Goal: Information Seeking & Learning: Learn about a topic

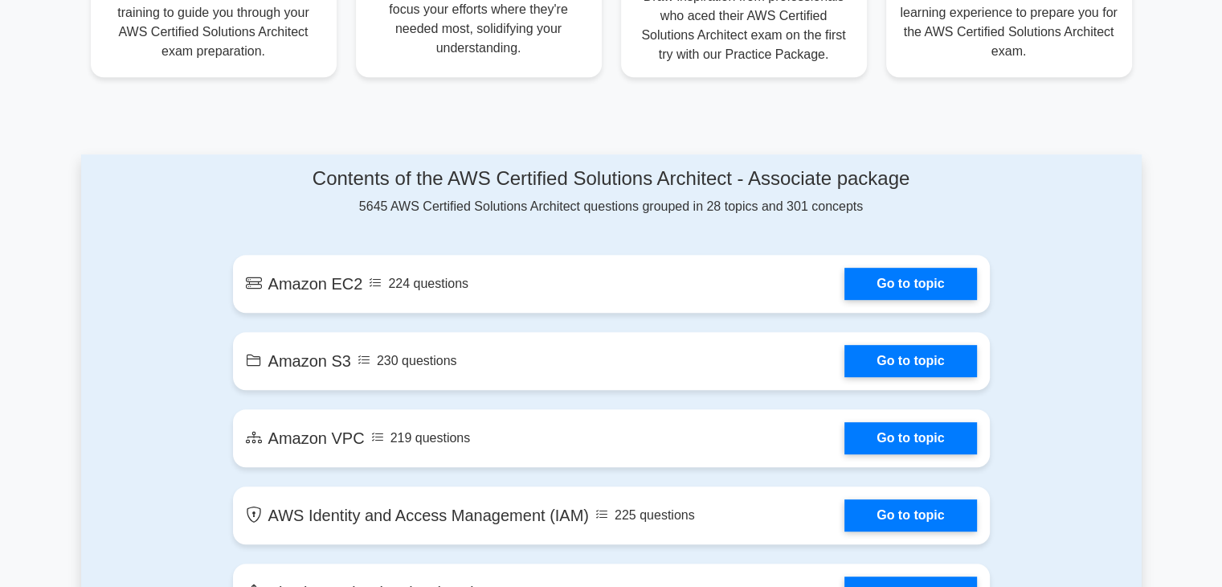
scroll to position [730, 0]
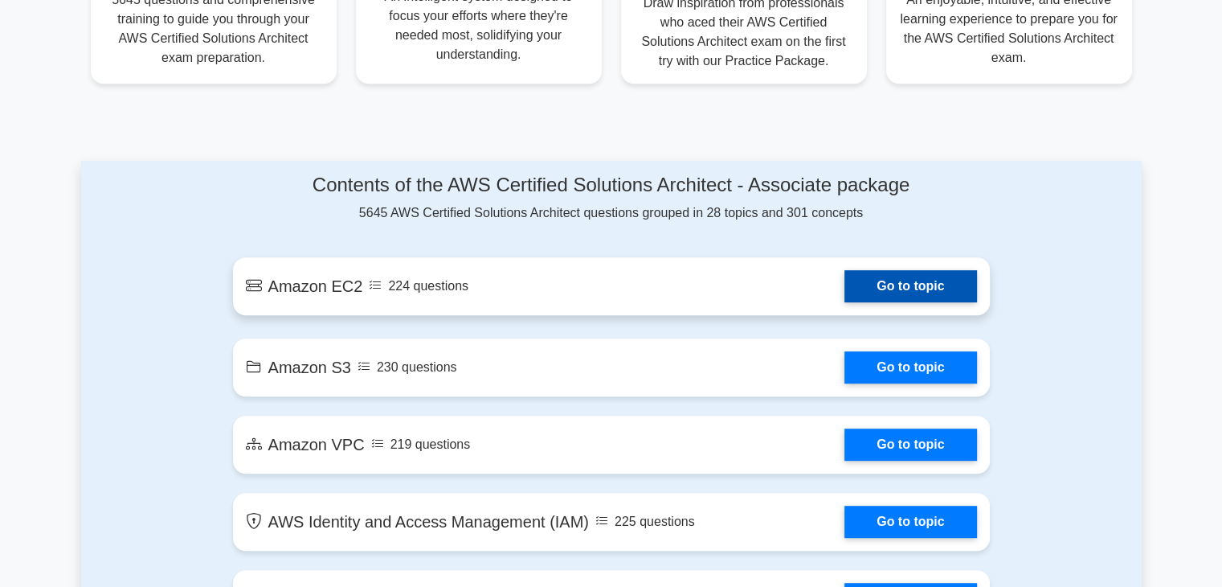
click at [845, 285] on link "Go to topic" at bounding box center [911, 286] width 132 height 32
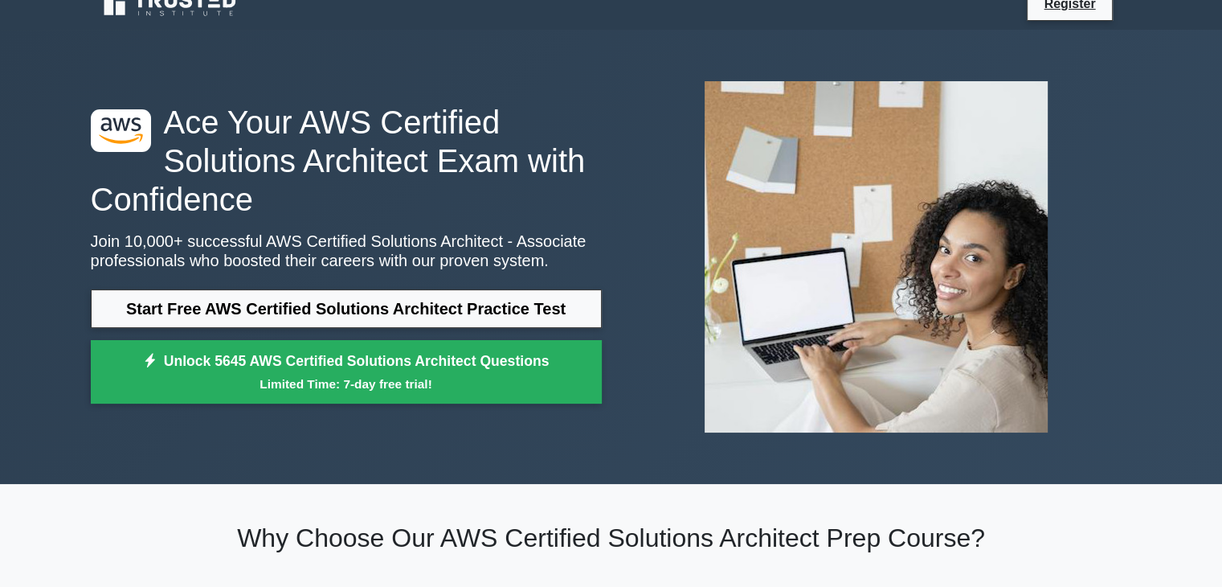
scroll to position [0, 0]
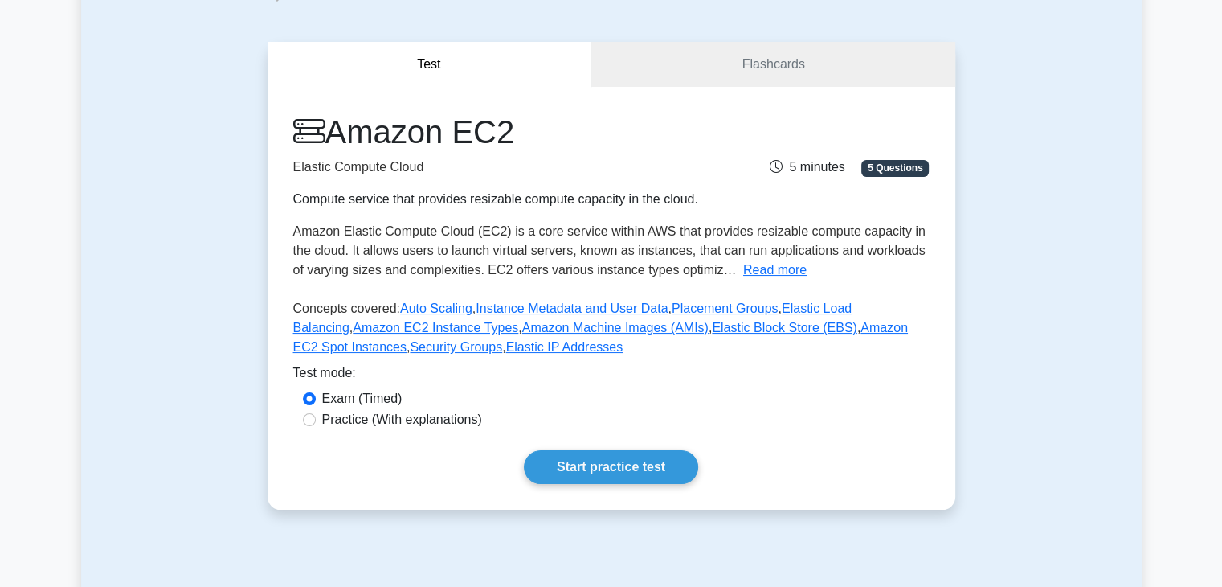
scroll to position [121, 0]
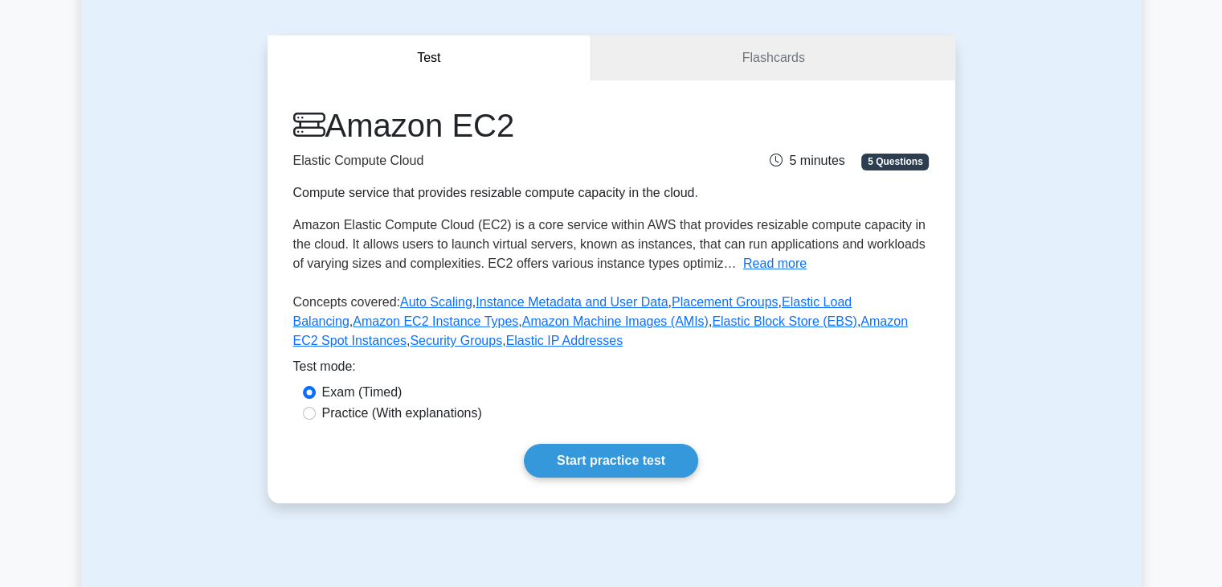
click at [315, 417] on div "Practice (With explanations)" at bounding box center [611, 412] width 617 height 19
click at [306, 415] on input "Practice (With explanations)" at bounding box center [309, 413] width 13 height 13
radio input "true"
click at [306, 415] on input "Practice (With explanations)" at bounding box center [309, 413] width 13 height 13
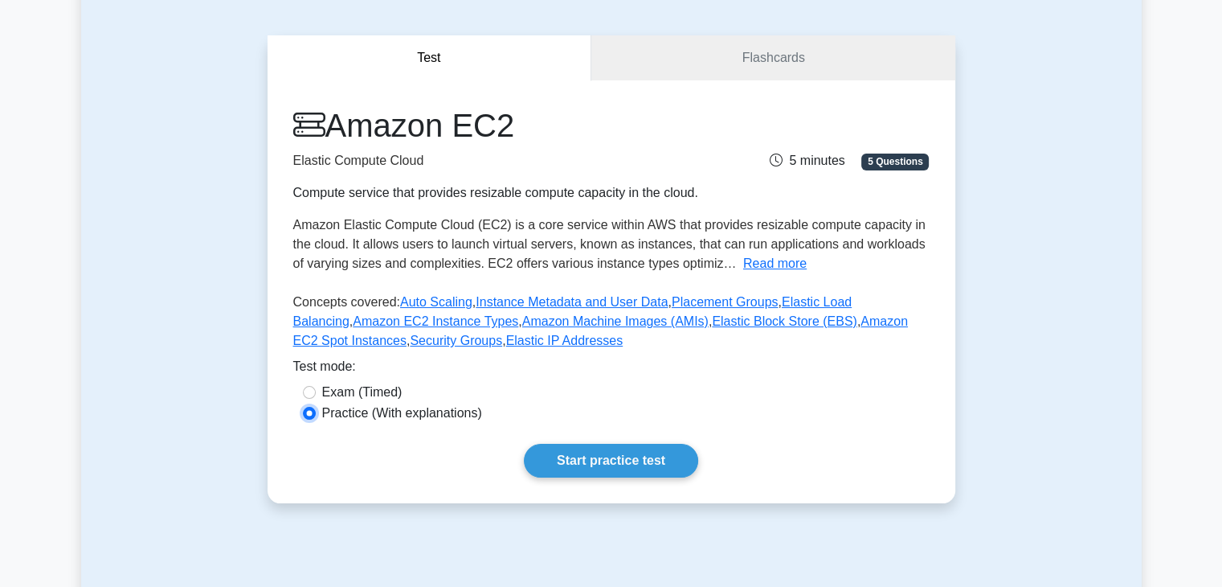
click at [306, 415] on input "Practice (With explanations)" at bounding box center [309, 413] width 13 height 13
click at [587, 456] on link "Start practice test" at bounding box center [611, 461] width 174 height 34
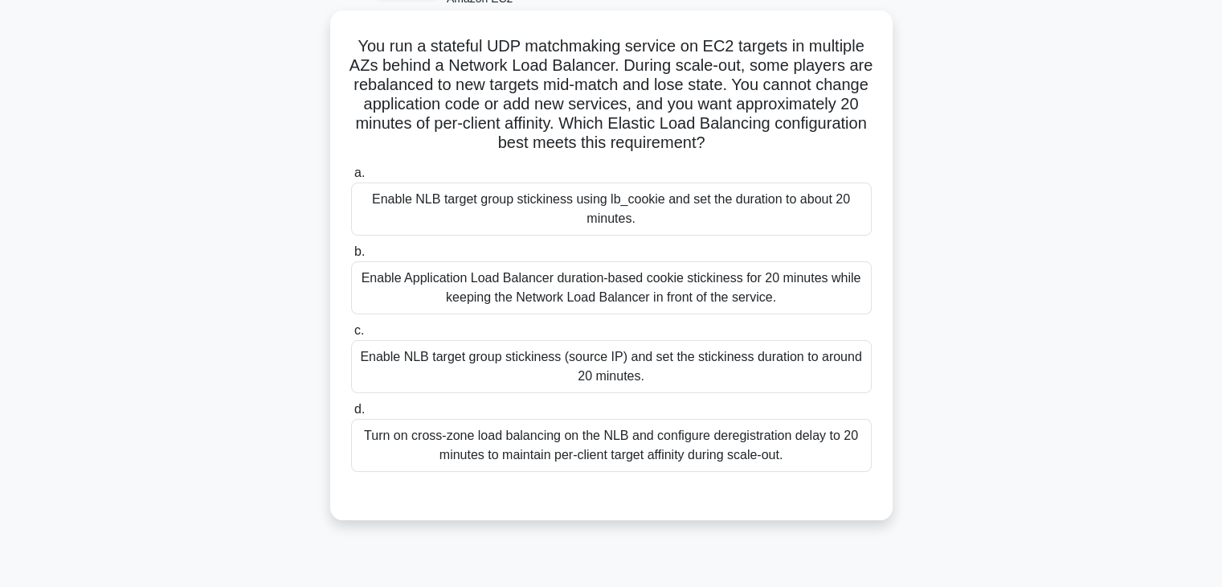
scroll to position [109, 0]
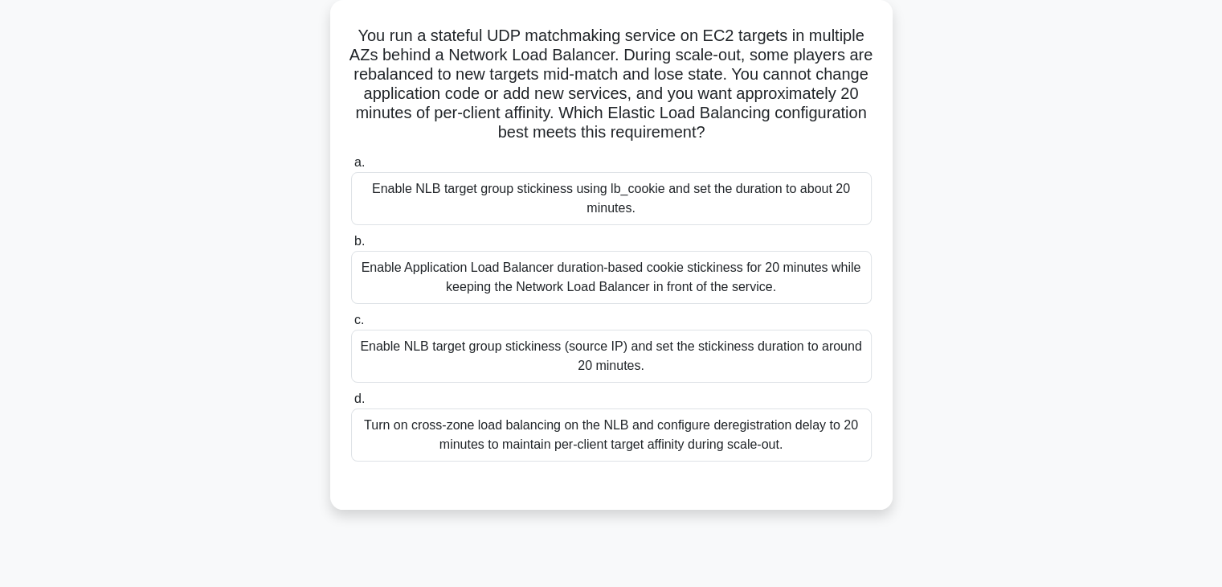
click at [444, 347] on div "Enable NLB target group stickiness (source IP) and set the stickiness duration …" at bounding box center [611, 355] width 521 height 53
click at [351, 325] on input "c. Enable NLB target group stickiness (source IP) and set the stickiness durati…" at bounding box center [351, 320] width 0 height 10
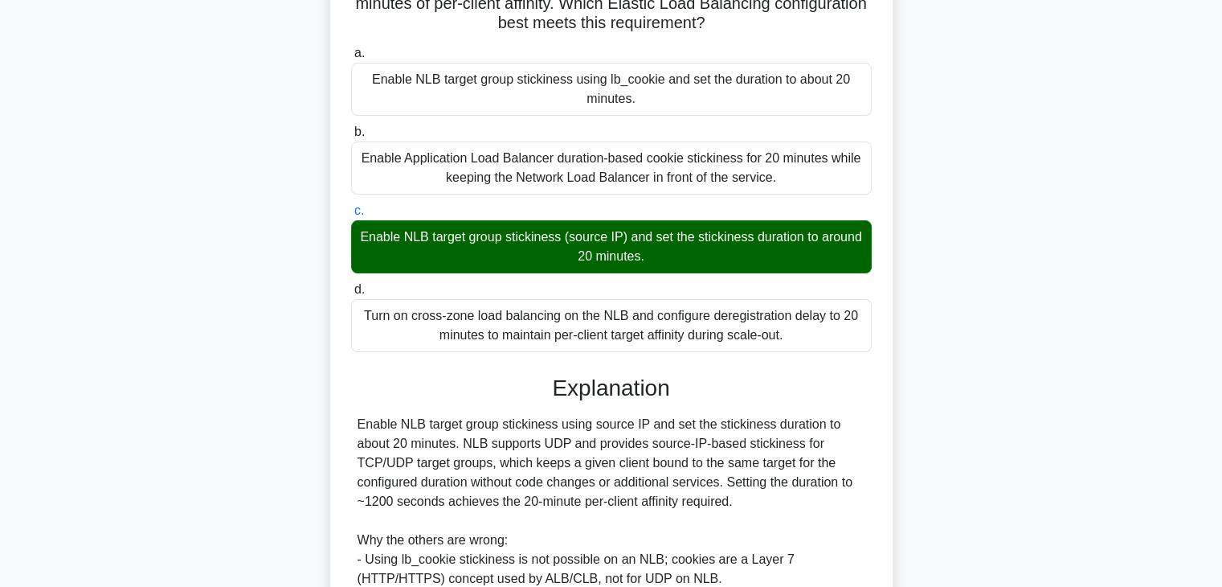
scroll to position [461, 0]
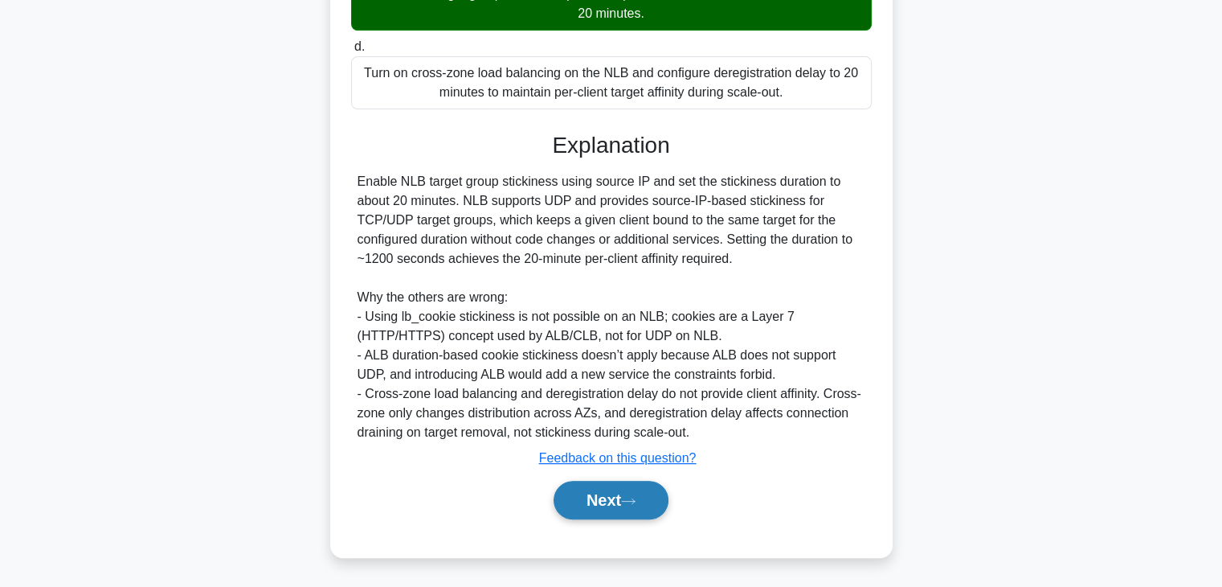
click at [608, 509] on button "Next" at bounding box center [611, 500] width 115 height 39
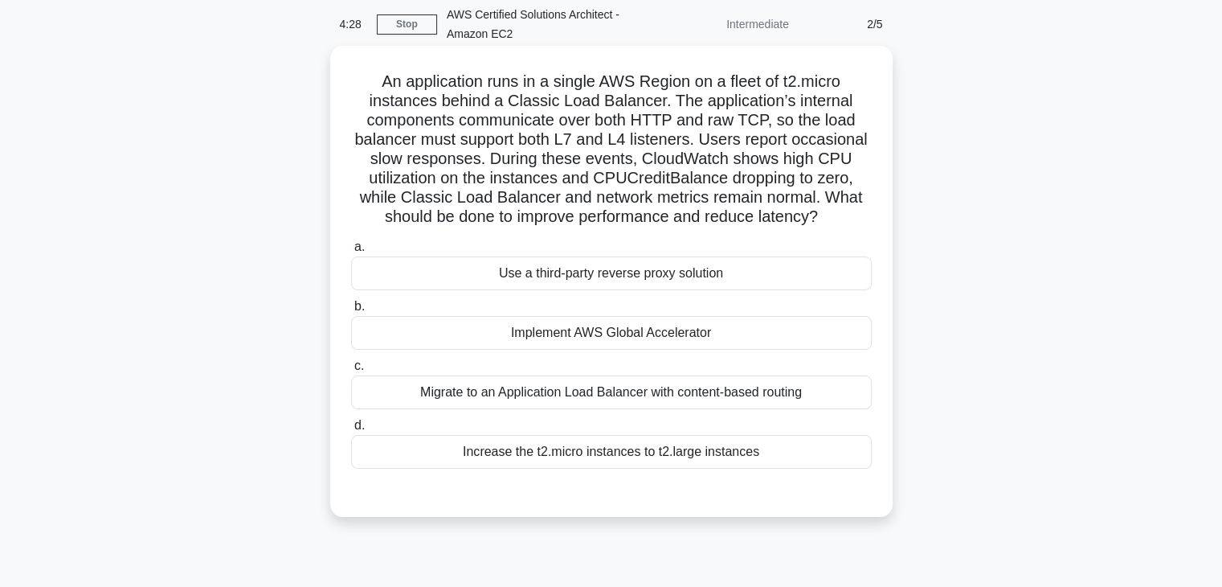
scroll to position [63, 0]
click at [550, 449] on div "Increase the t2.micro instances to t2.large instances" at bounding box center [611, 453] width 521 height 34
click at [351, 432] on input "d. Increase the t2.micro instances to t2.large instances" at bounding box center [351, 426] width 0 height 10
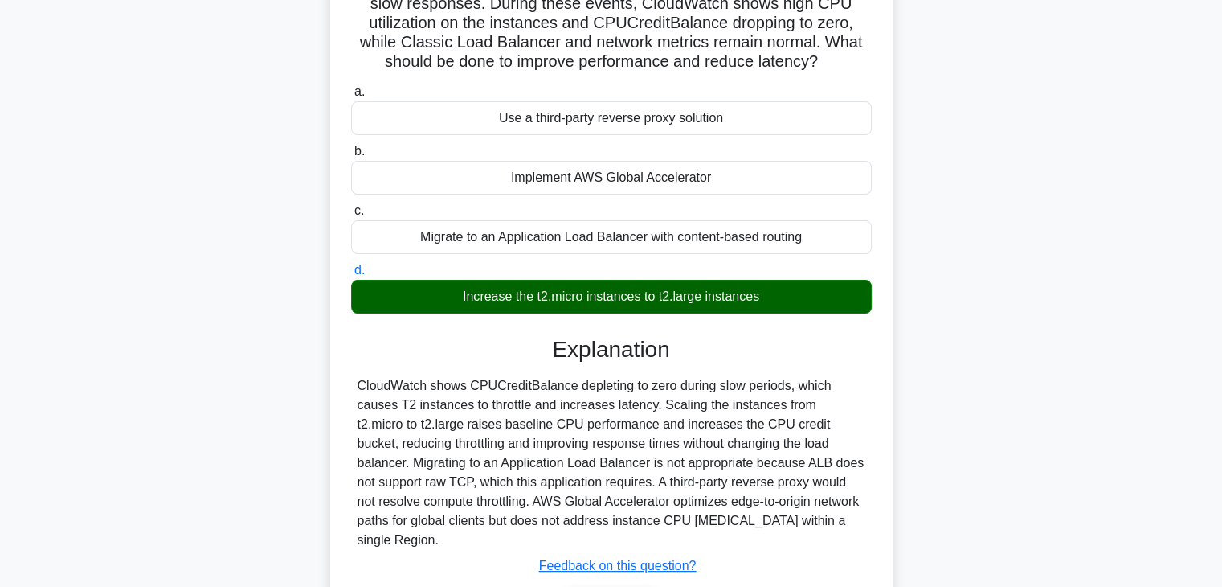
scroll to position [326, 0]
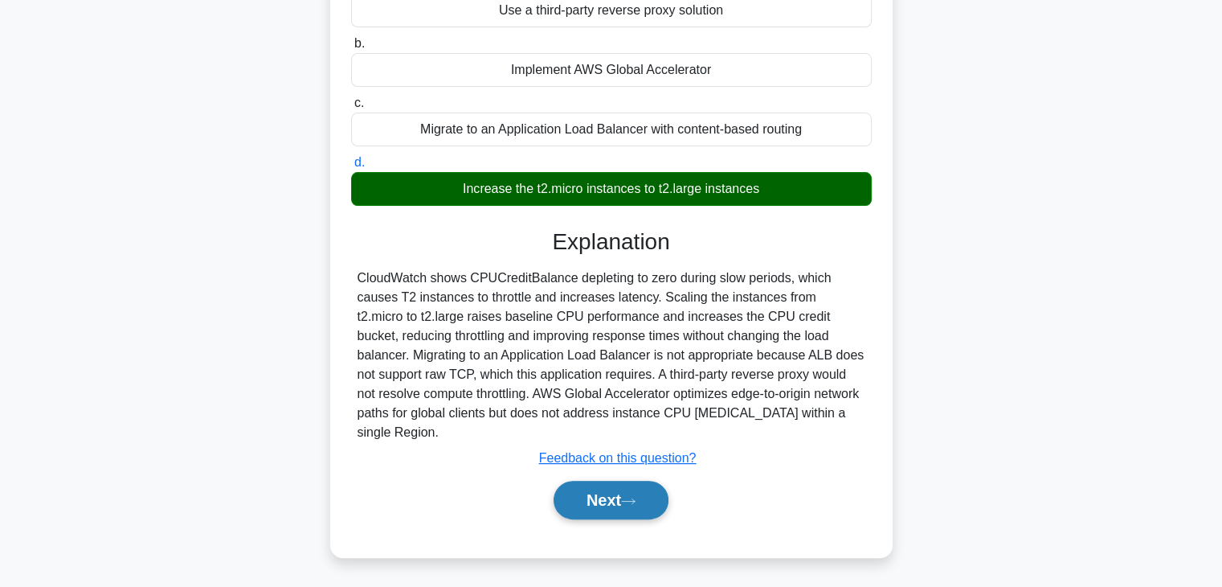
click at [582, 495] on button "Next" at bounding box center [611, 500] width 115 height 39
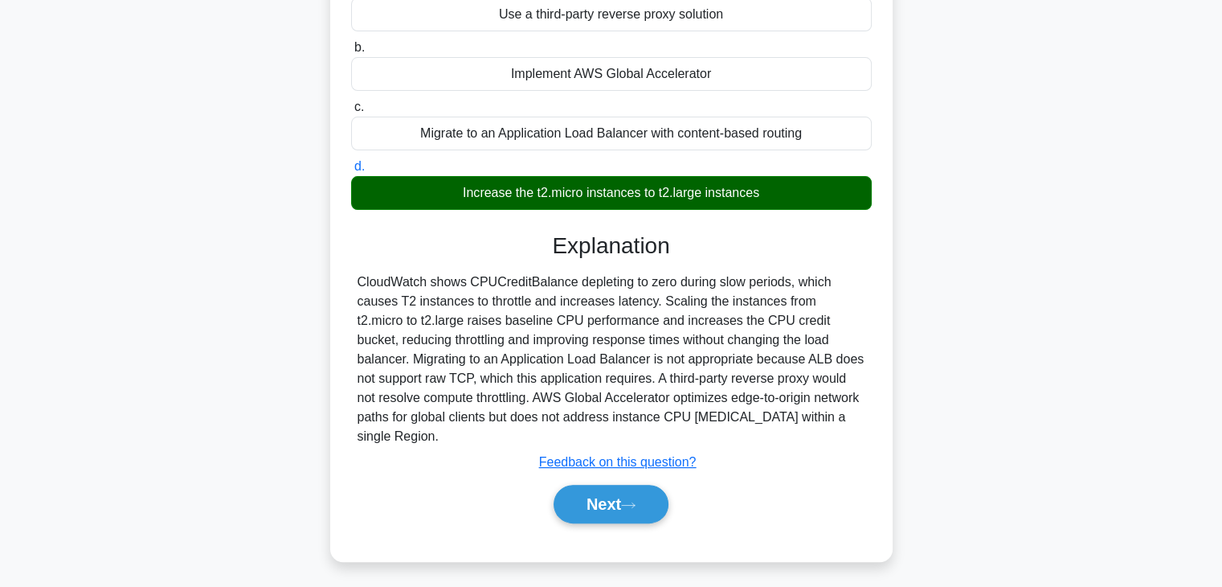
scroll to position [282, 0]
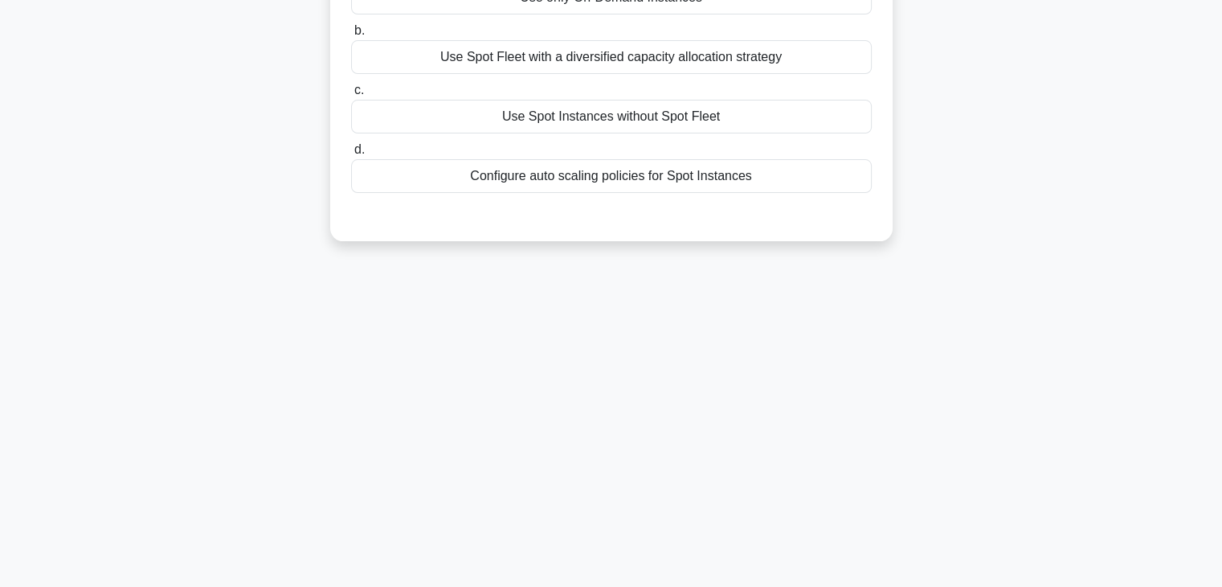
click at [522, 133] on div "Use Spot Instances without Spot Fleet" at bounding box center [611, 117] width 521 height 34
click at [351, 96] on input "c. Use Spot Instances without Spot Fleet" at bounding box center [351, 90] width 0 height 10
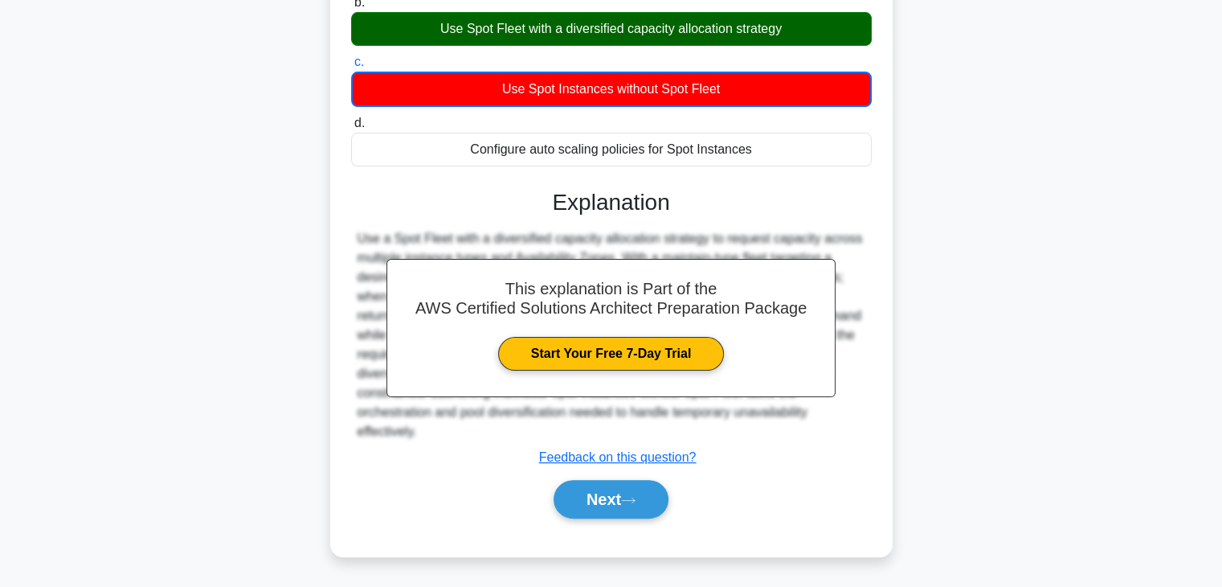
scroll to position [328, 0]
click at [668, 505] on button "Next" at bounding box center [611, 499] width 115 height 39
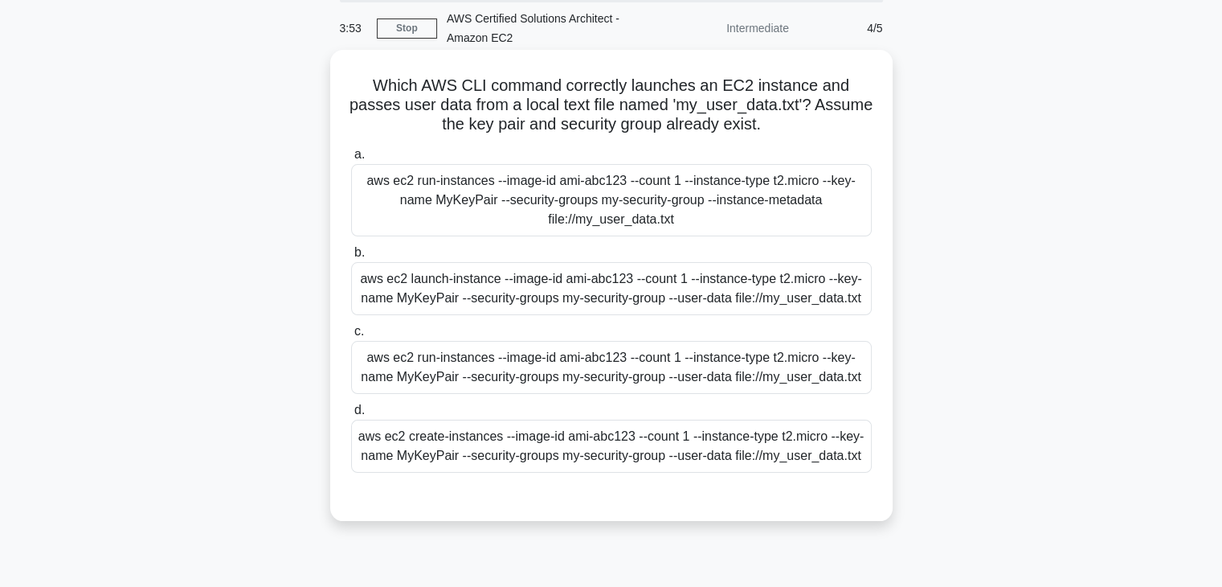
scroll to position [58, 0]
click at [688, 212] on div "aws ec2 run-instances --image-id ami-abc123 --count 1 --instance-type t2.micro …" at bounding box center [611, 202] width 521 height 72
click at [351, 162] on input "a. aws ec2 run-instances --image-id ami-abc123 --count 1 --instance-type t2.mic…" at bounding box center [351, 156] width 0 height 10
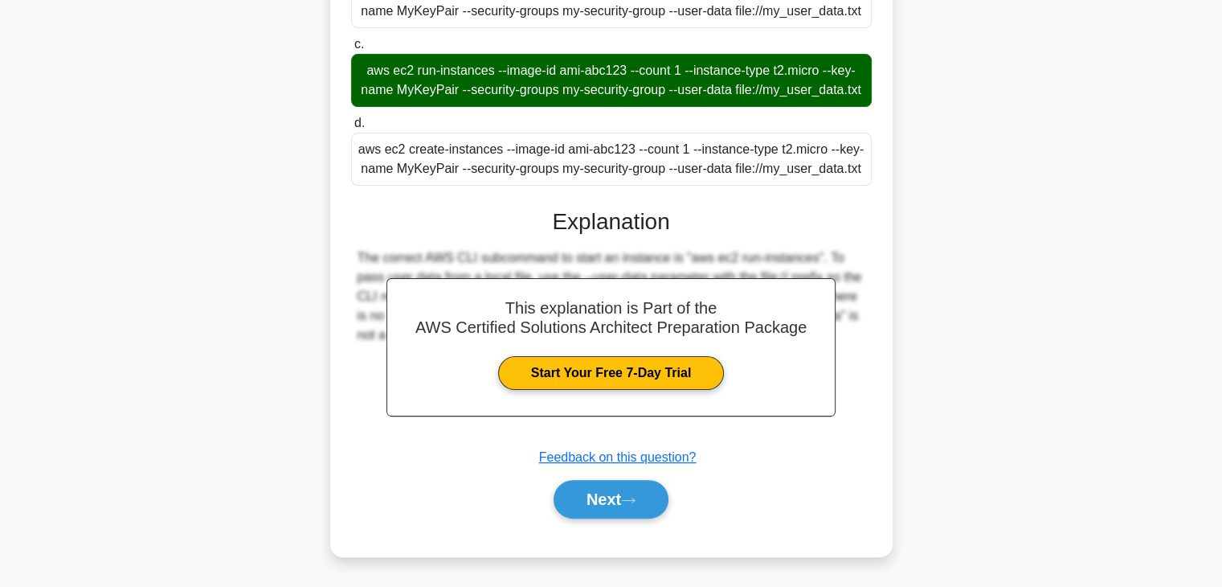
scroll to position [365, 0]
click at [613, 518] on button "Next" at bounding box center [611, 499] width 115 height 39
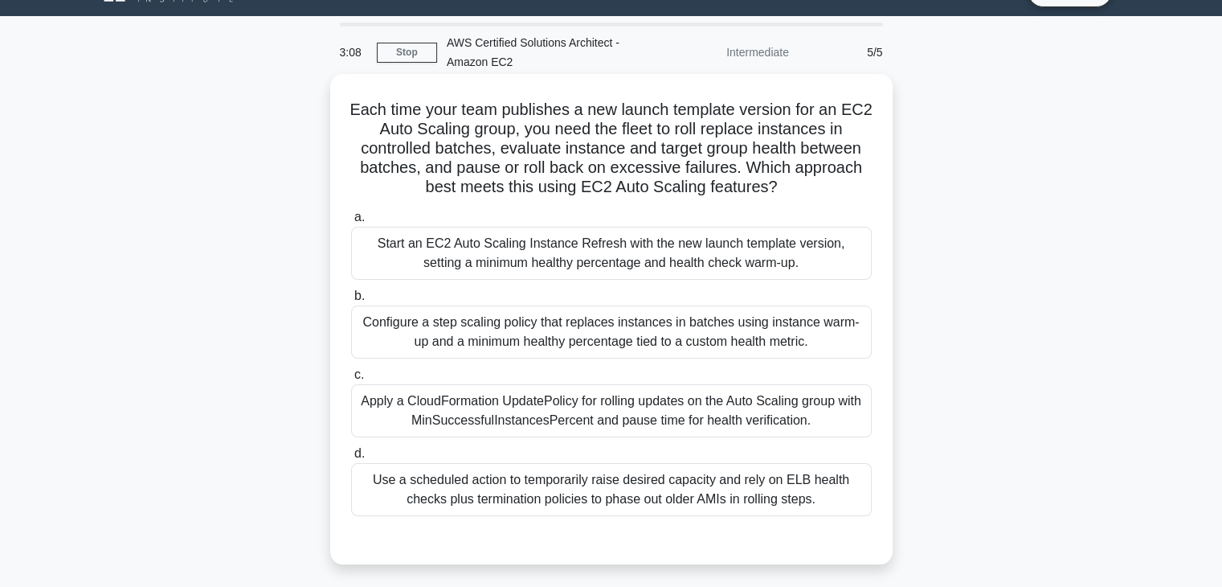
scroll to position [32, 0]
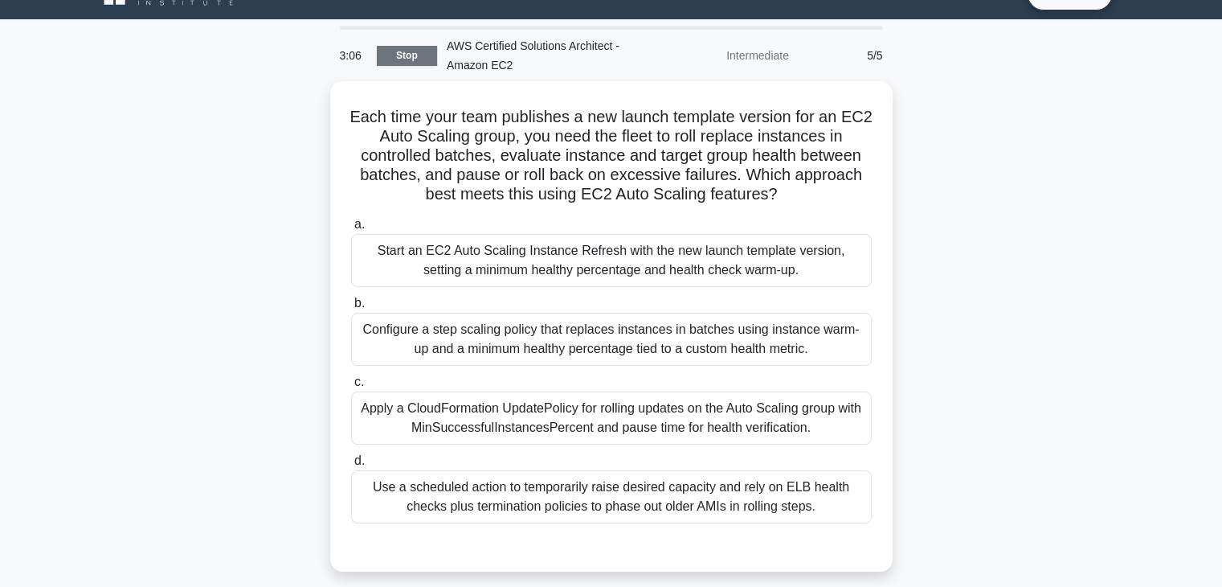
click at [389, 61] on link "Stop" at bounding box center [407, 56] width 60 height 20
